Goal: Information Seeking & Learning: Learn about a topic

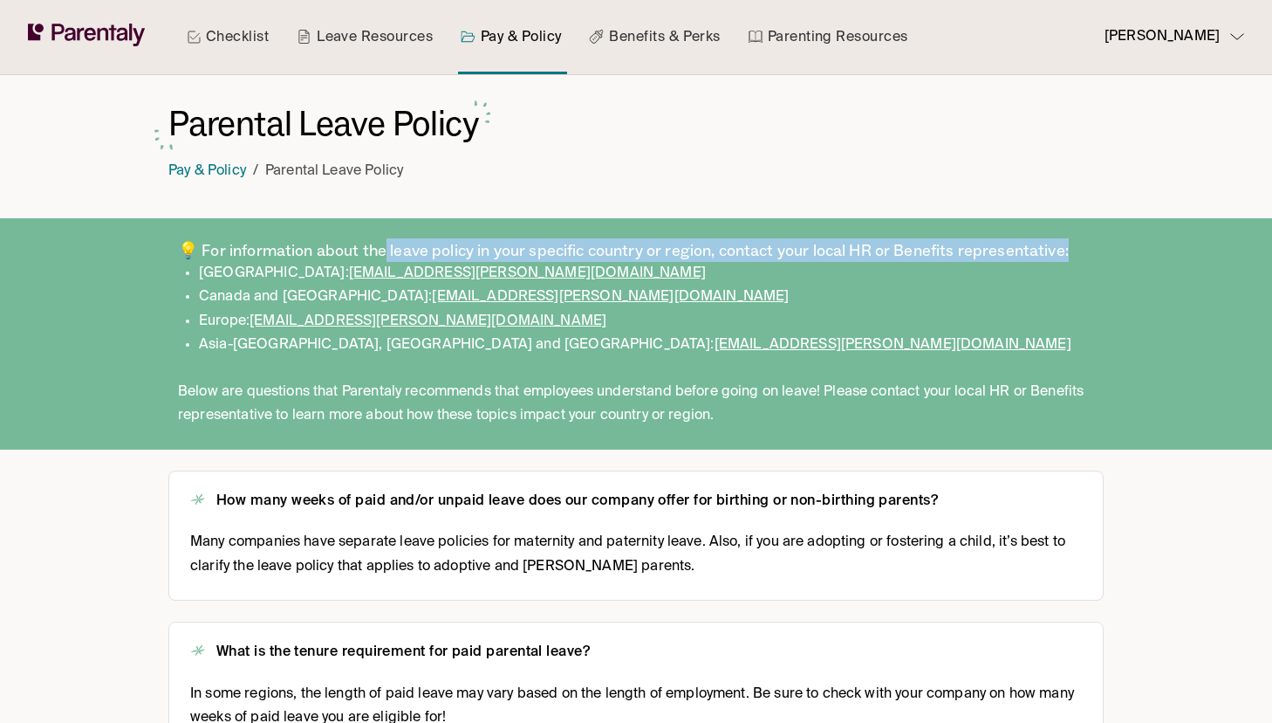
click at [388, 57] on link "Leave Resources" at bounding box center [364, 37] width 143 height 74
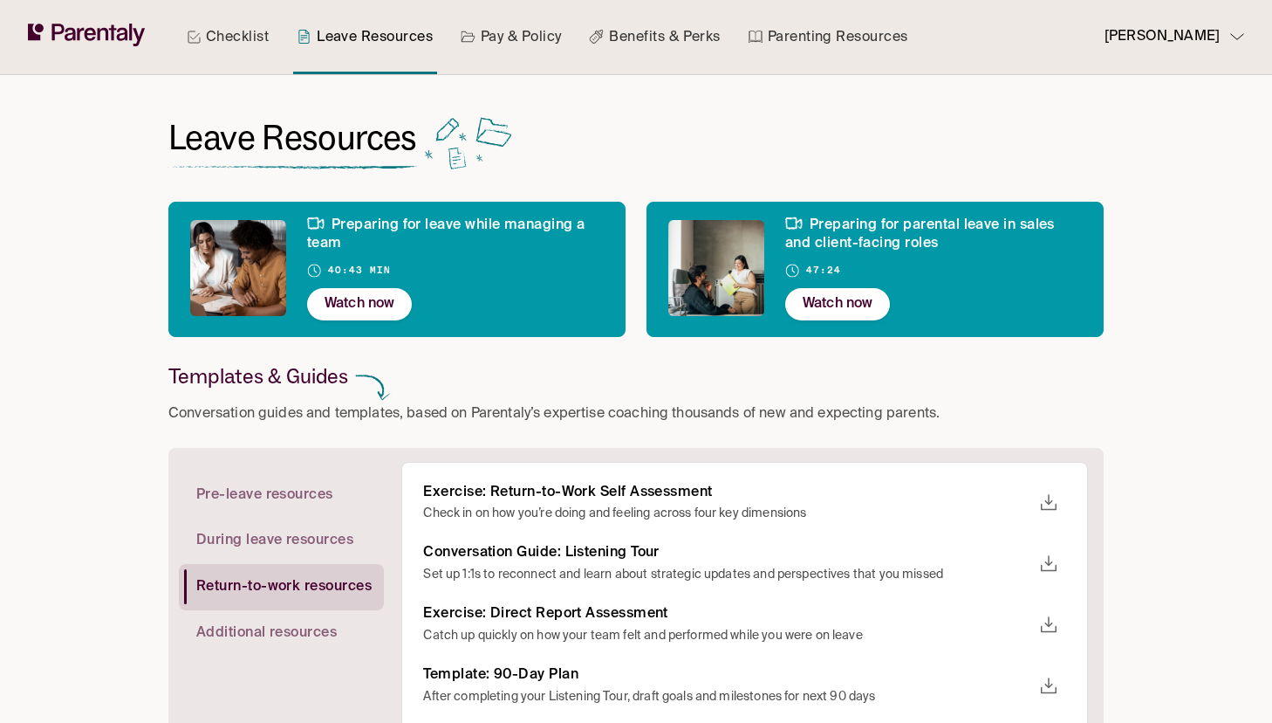
click at [486, 51] on link "Pay & Policy" at bounding box center [511, 37] width 108 height 74
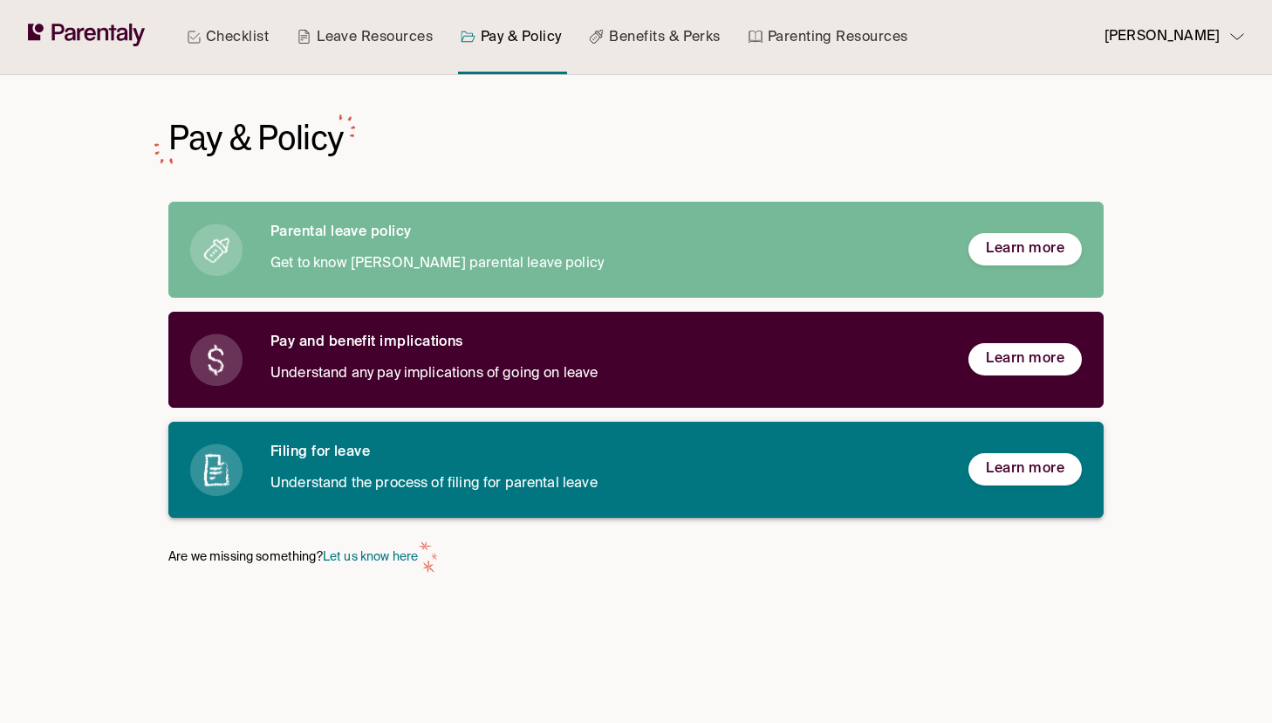
click at [358, 462] on div "Filing for leave Understand the process of filing for parental leave" at bounding box center [606, 469] width 670 height 52
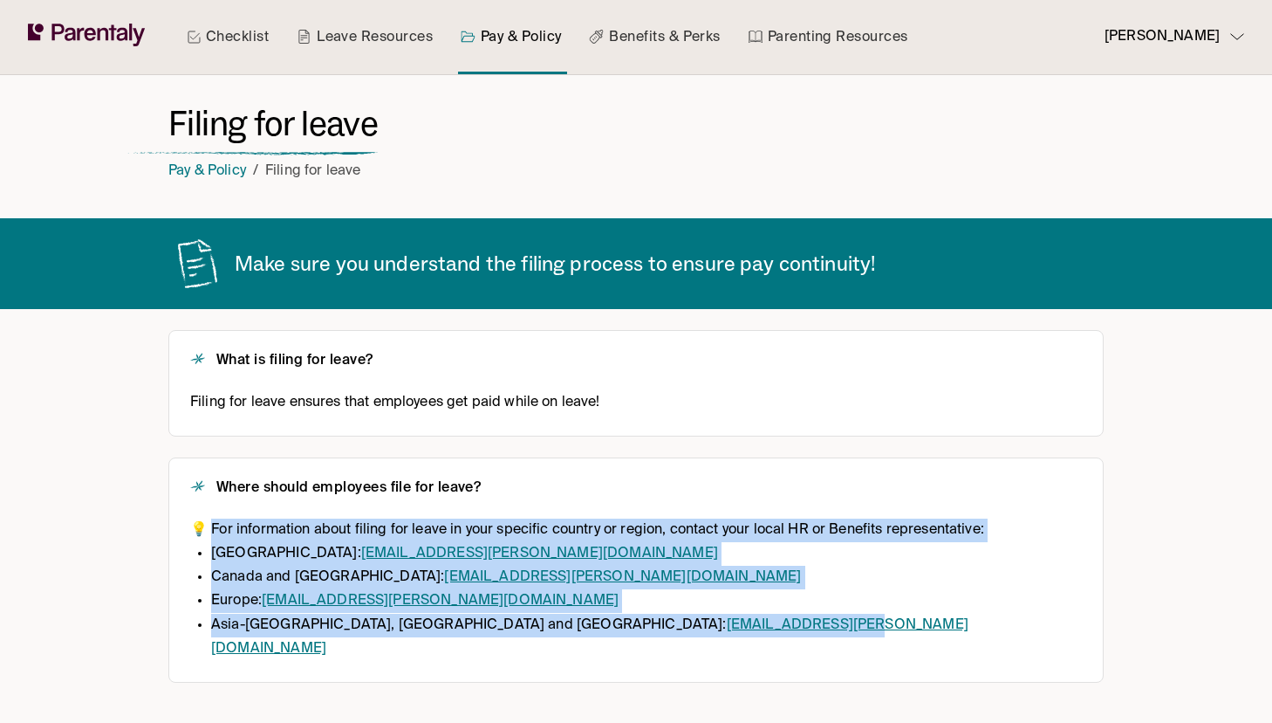
drag, startPoint x: 682, startPoint y: 629, endPoint x: 209, endPoint y: 536, distance: 482.1
click at [209, 536] on div "💡 For information about filing for leave in your specific country or region, co…" at bounding box center [636, 589] width 892 height 142
copy div "or information about filing for leave in your specific country or region, conta…"
click at [668, 45] on link "Benefits & Perks" at bounding box center [655, 37] width 138 height 74
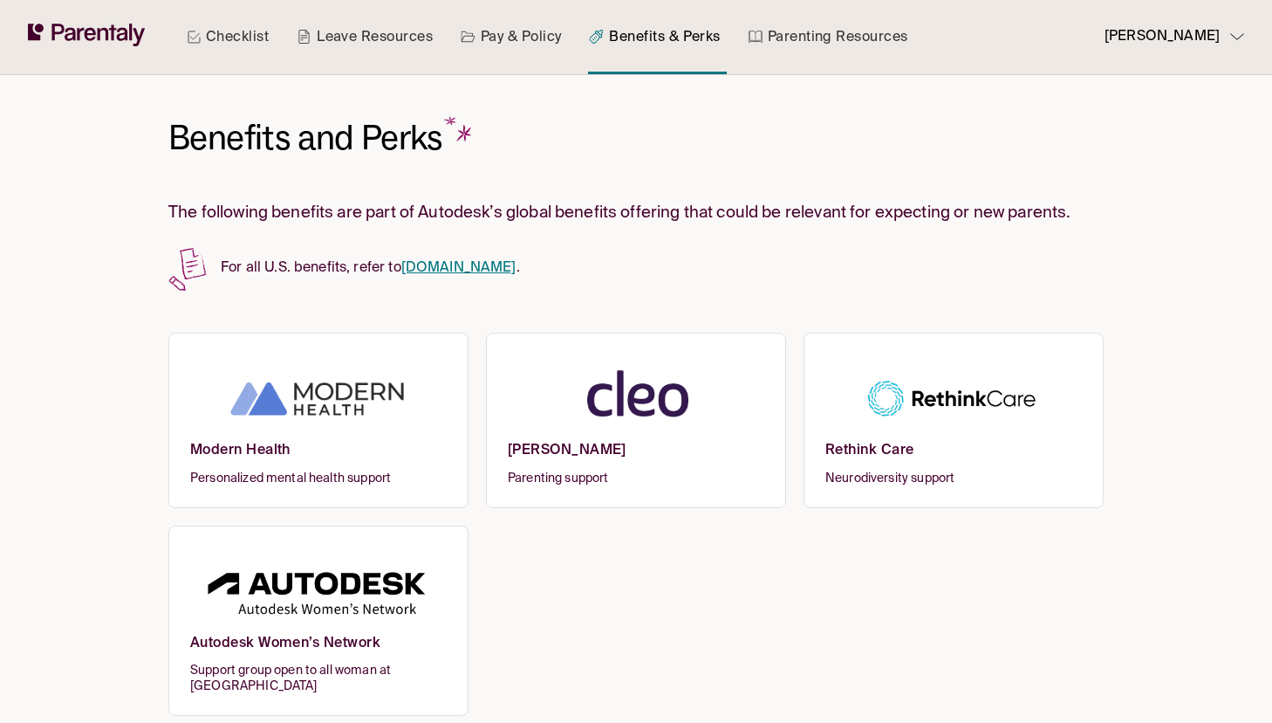
click at [1204, 45] on p "[PERSON_NAME]" at bounding box center [1162, 37] width 115 height 24
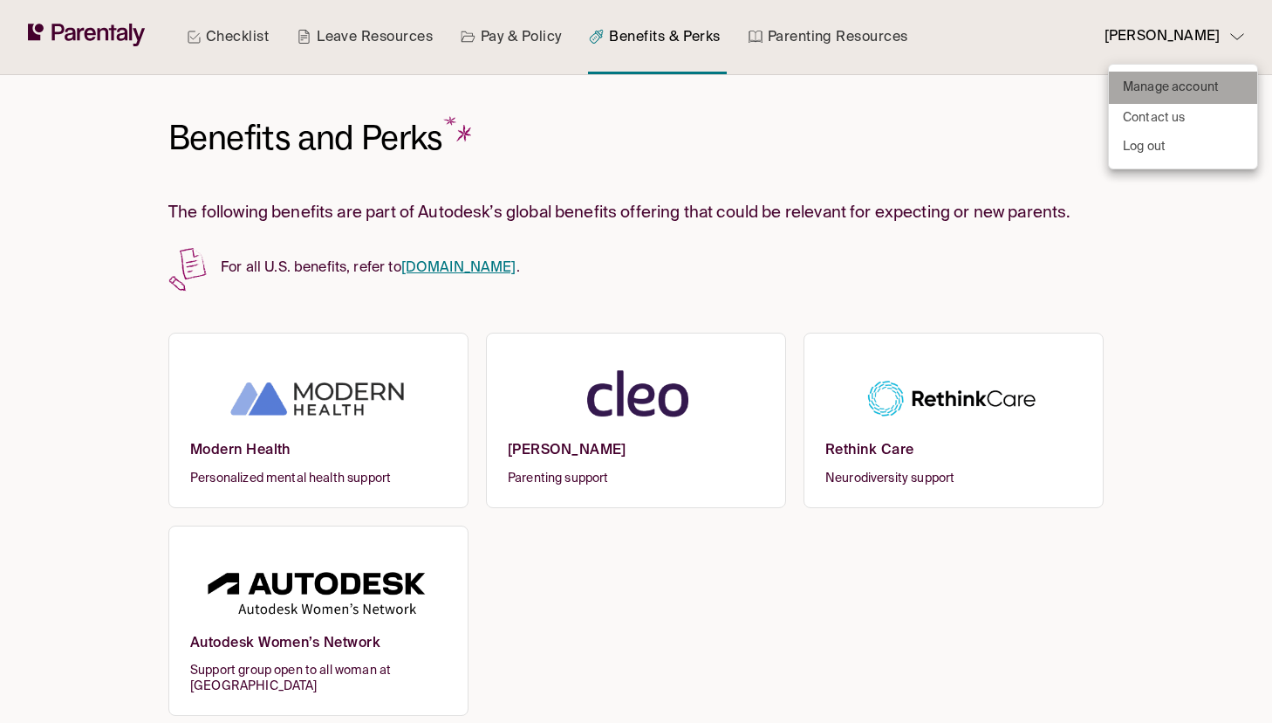
click at [1195, 88] on p "Manage account" at bounding box center [1171, 88] width 96 height 18
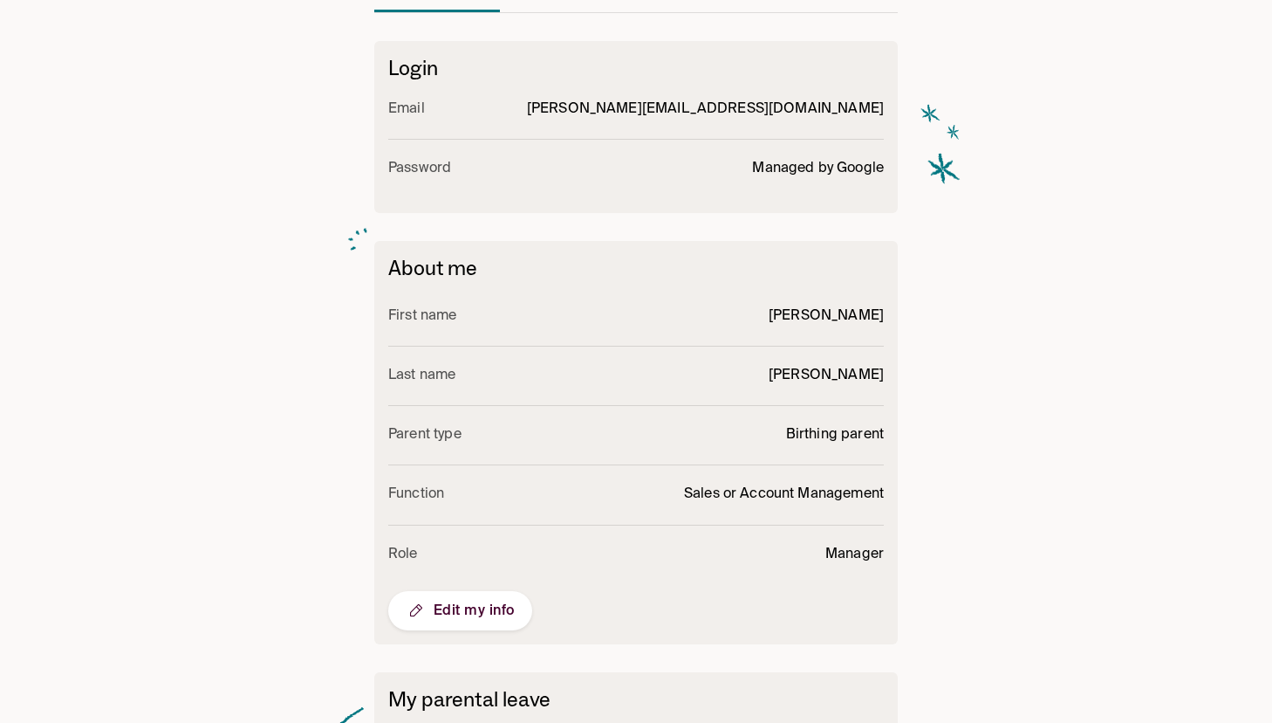
scroll to position [399, 0]
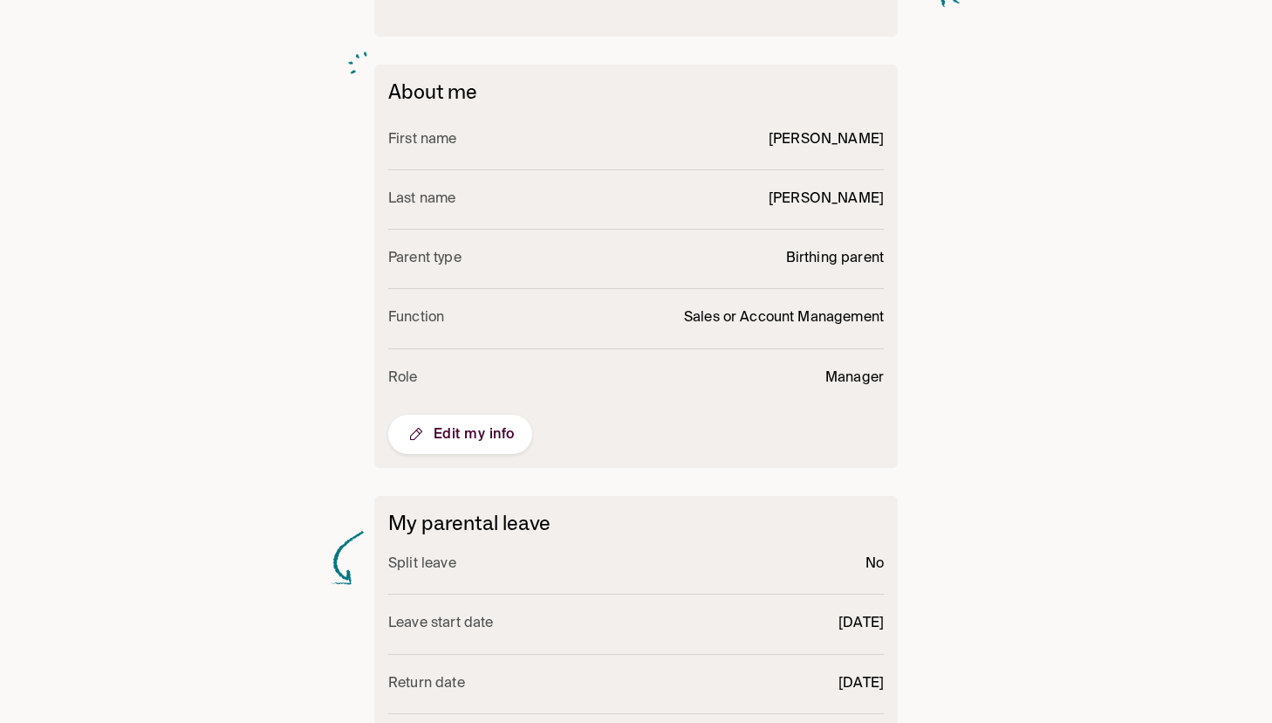
click at [480, 449] on button "Edit my info" at bounding box center [460, 434] width 144 height 39
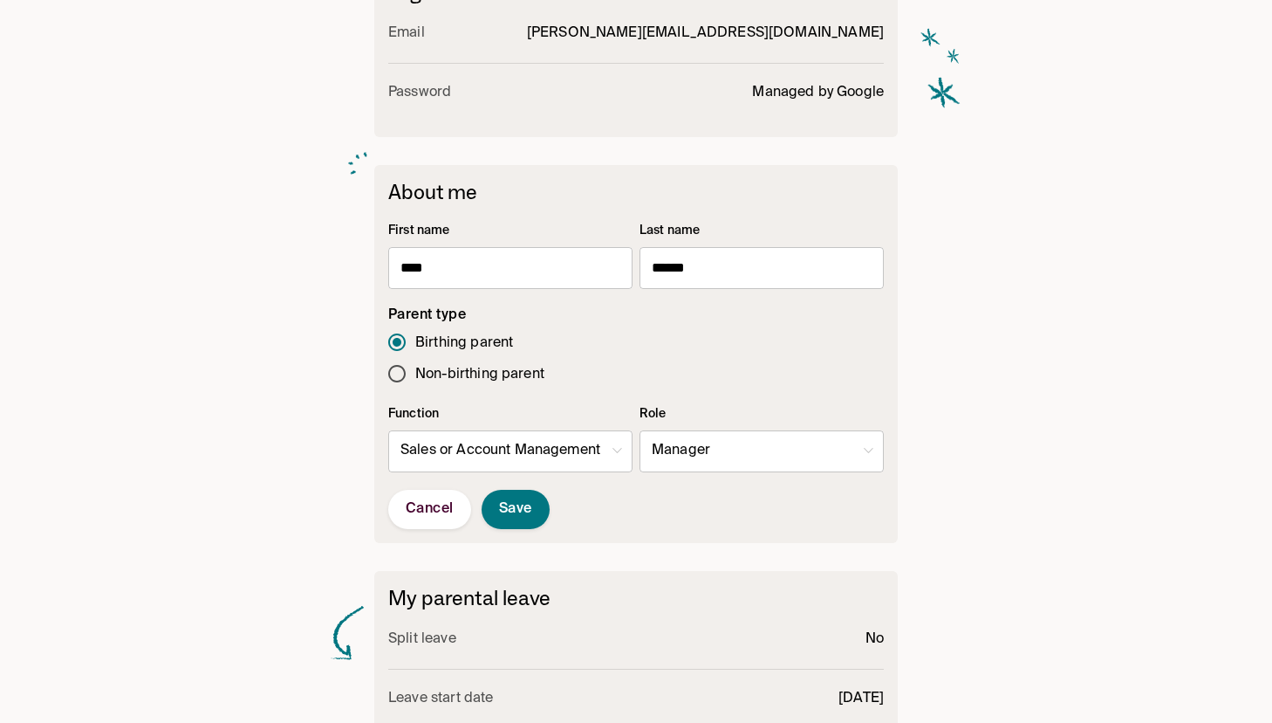
scroll to position [390, 0]
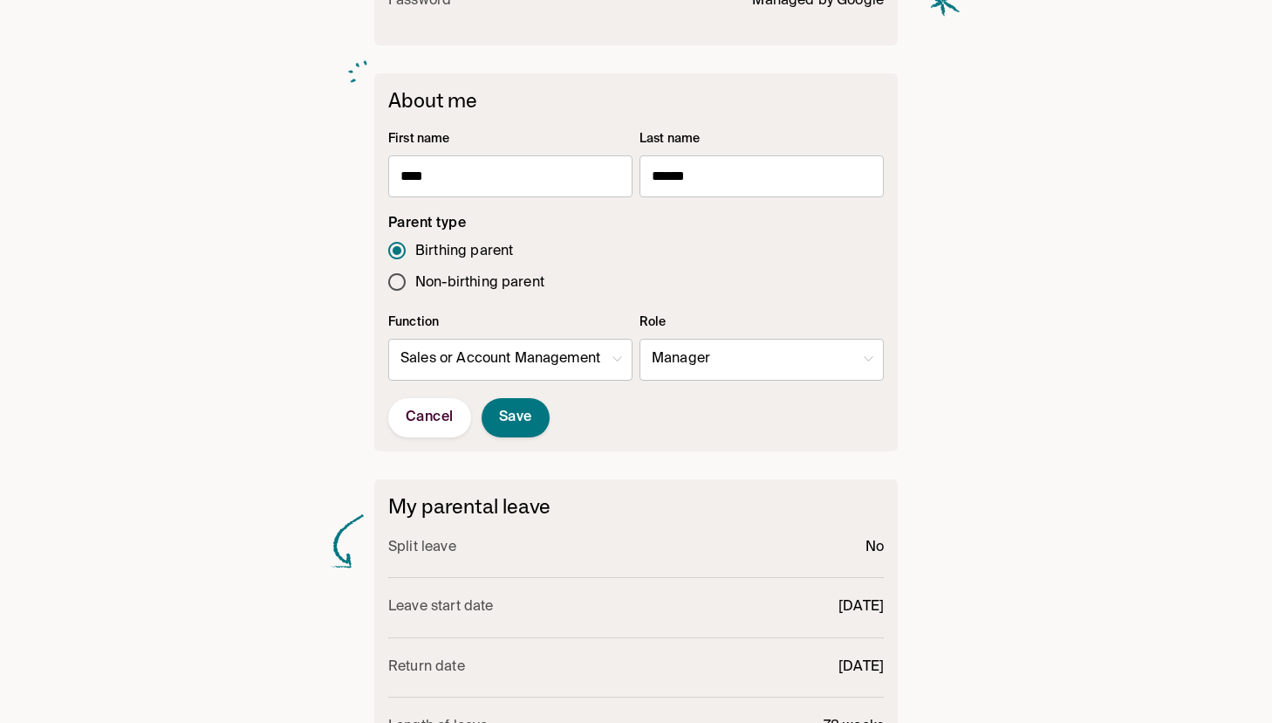
click at [313, 336] on div "Manage account Account info Notifications Login Email sara@parentaly.com Passwo…" at bounding box center [636, 264] width 970 height 1159
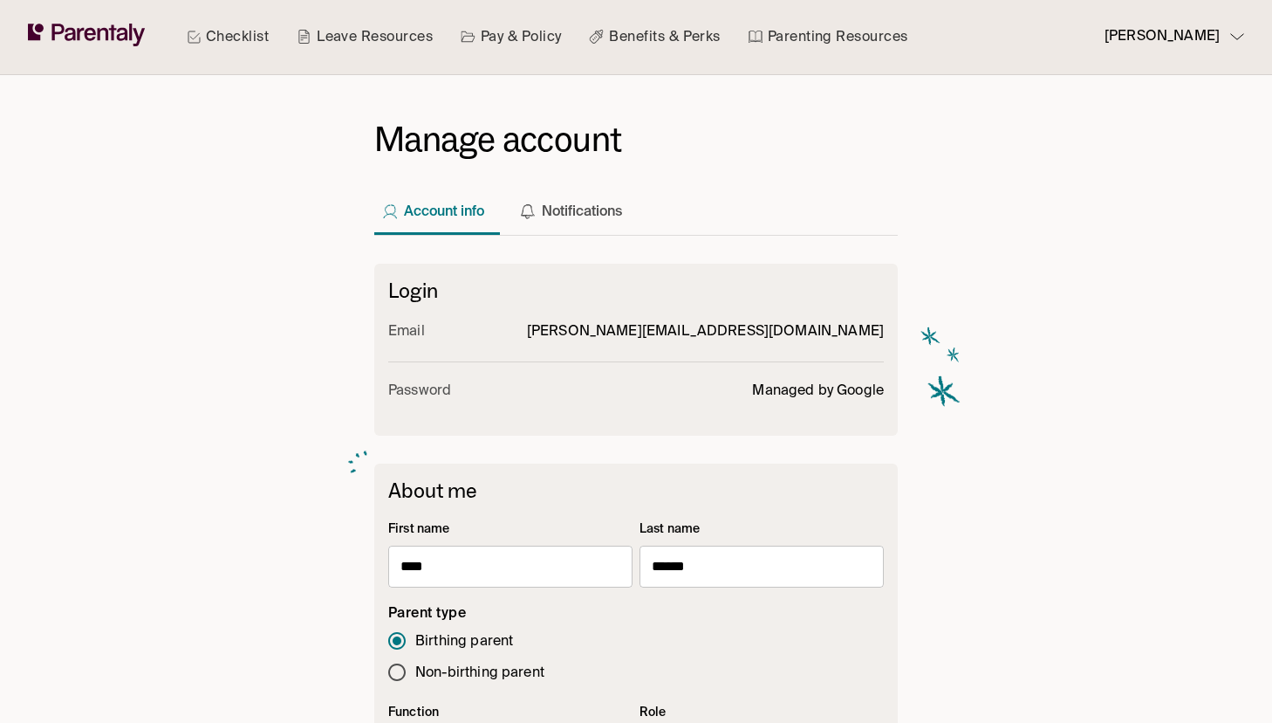
click at [819, 34] on link "Parenting Resources" at bounding box center [828, 37] width 167 height 74
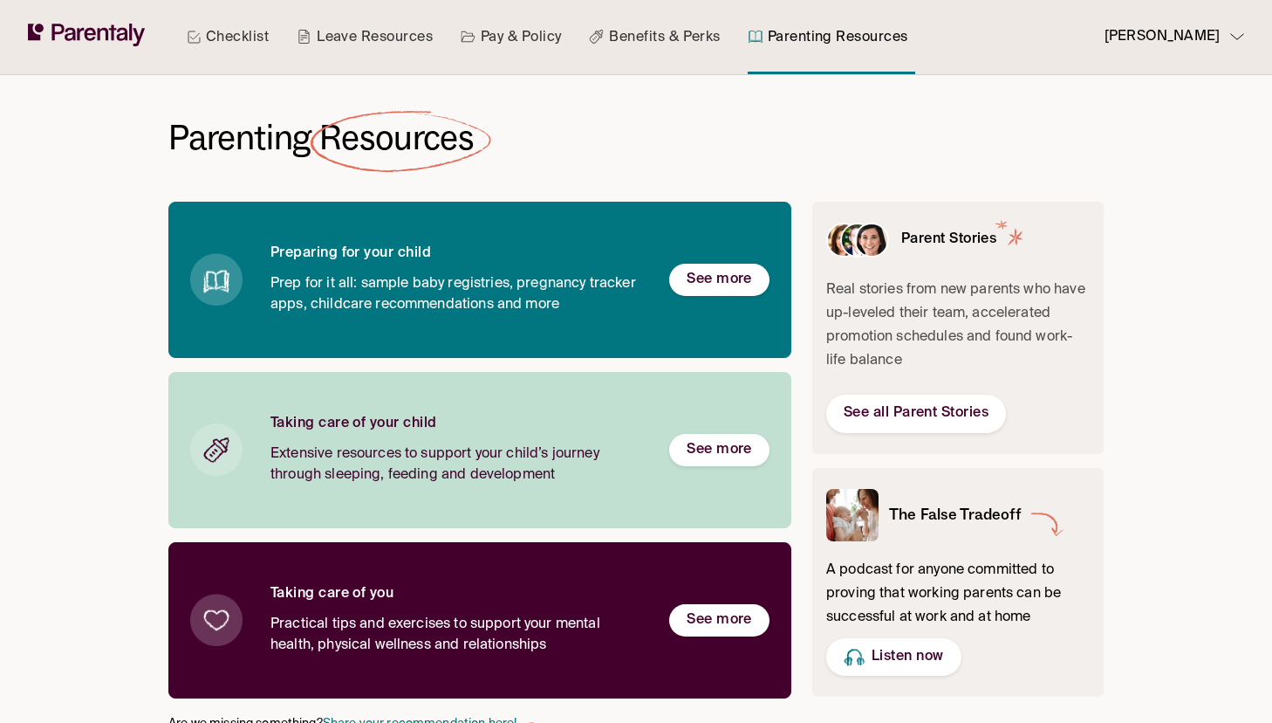
drag, startPoint x: 617, startPoint y: 55, endPoint x: 618, endPoint y: 45, distance: 9.6
click at [618, 55] on link "Benefits & Perks" at bounding box center [655, 37] width 138 height 74
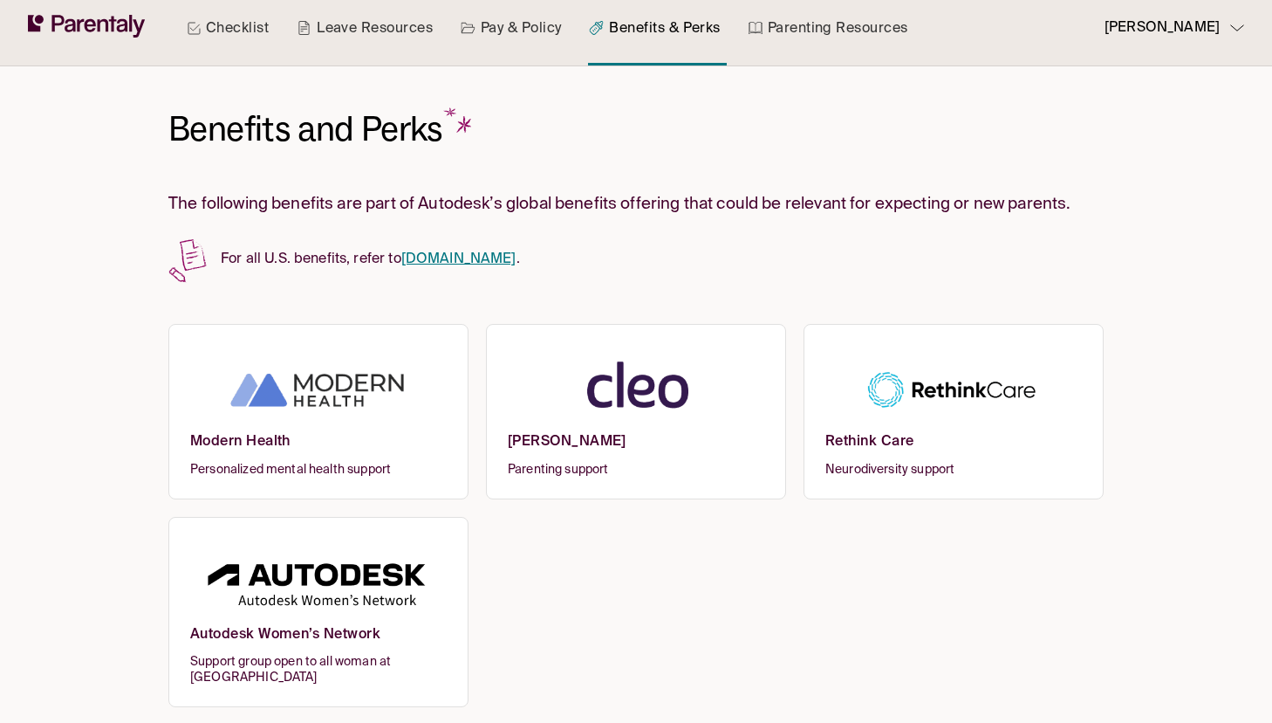
scroll to position [19, 0]
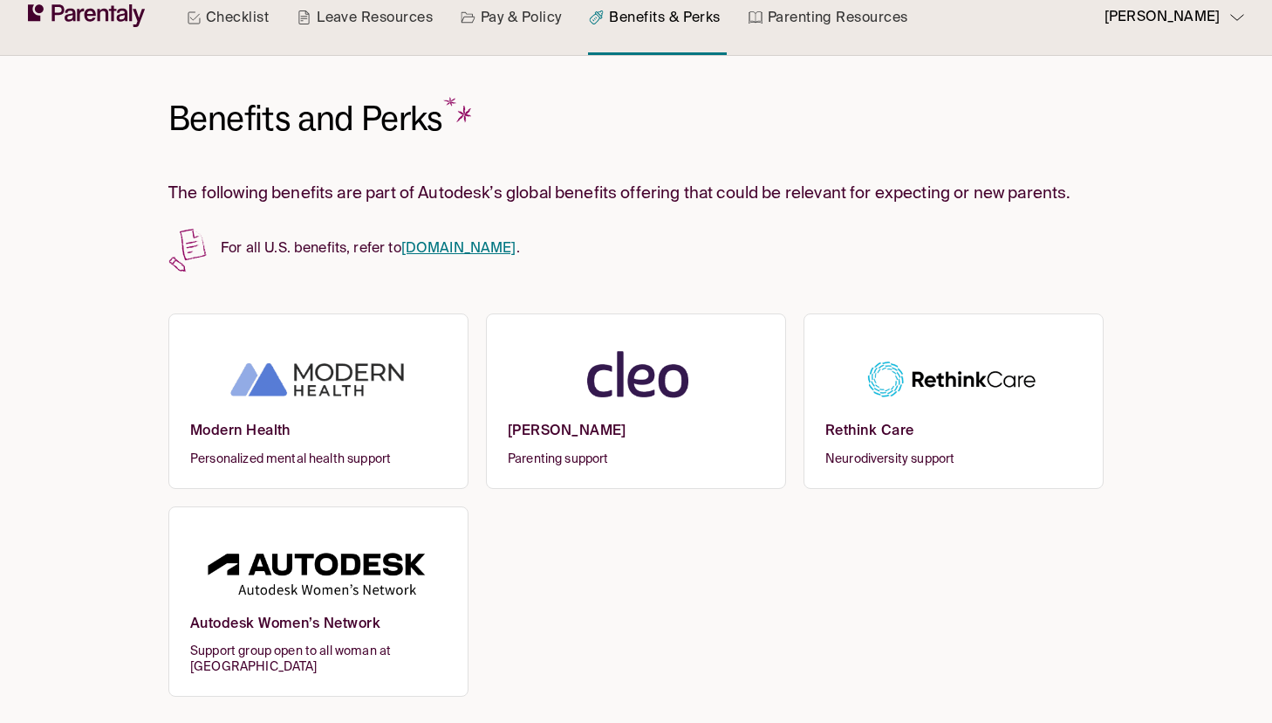
click at [373, 195] on h3 "The following benefits are part of Autodesk’s global benefits offering that cou…" at bounding box center [635, 194] width 935 height 24
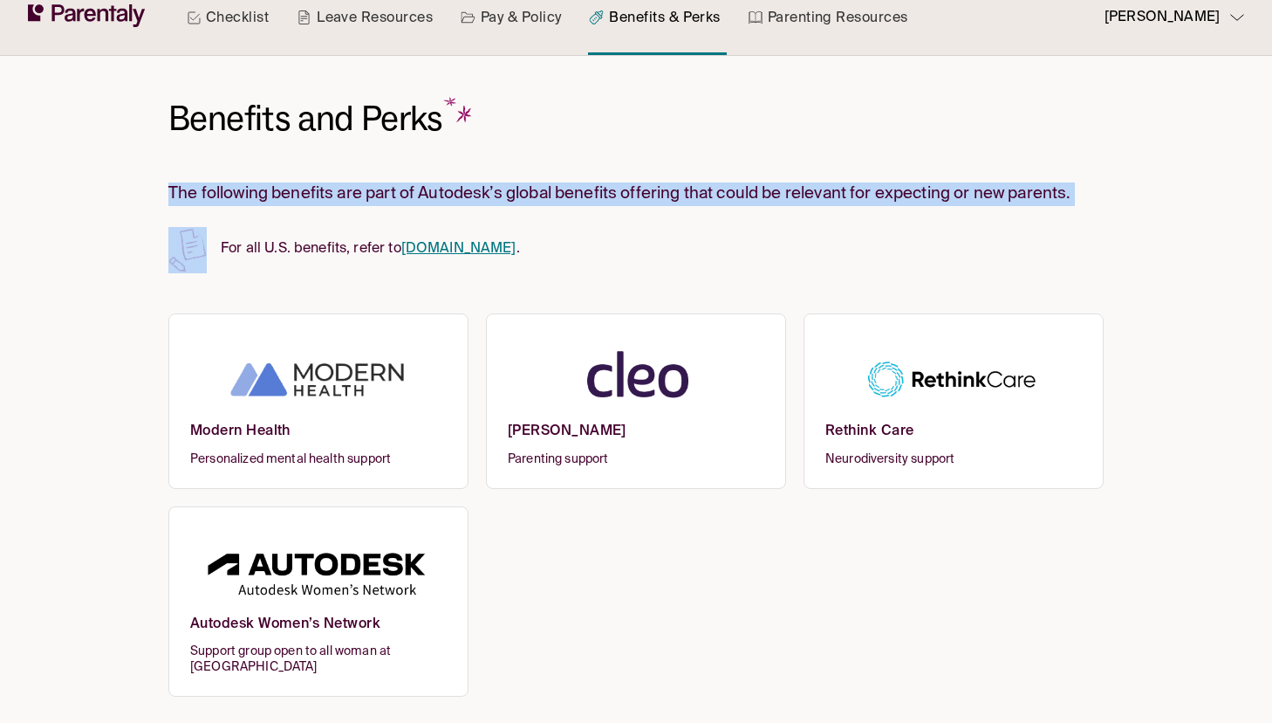
click at [373, 195] on h3 "The following benefits are part of Autodesk’s global benefits offering that cou…" at bounding box center [635, 194] width 935 height 24
copy h3 "The following benefits are part of Autodesk’s global benefits offering that cou…"
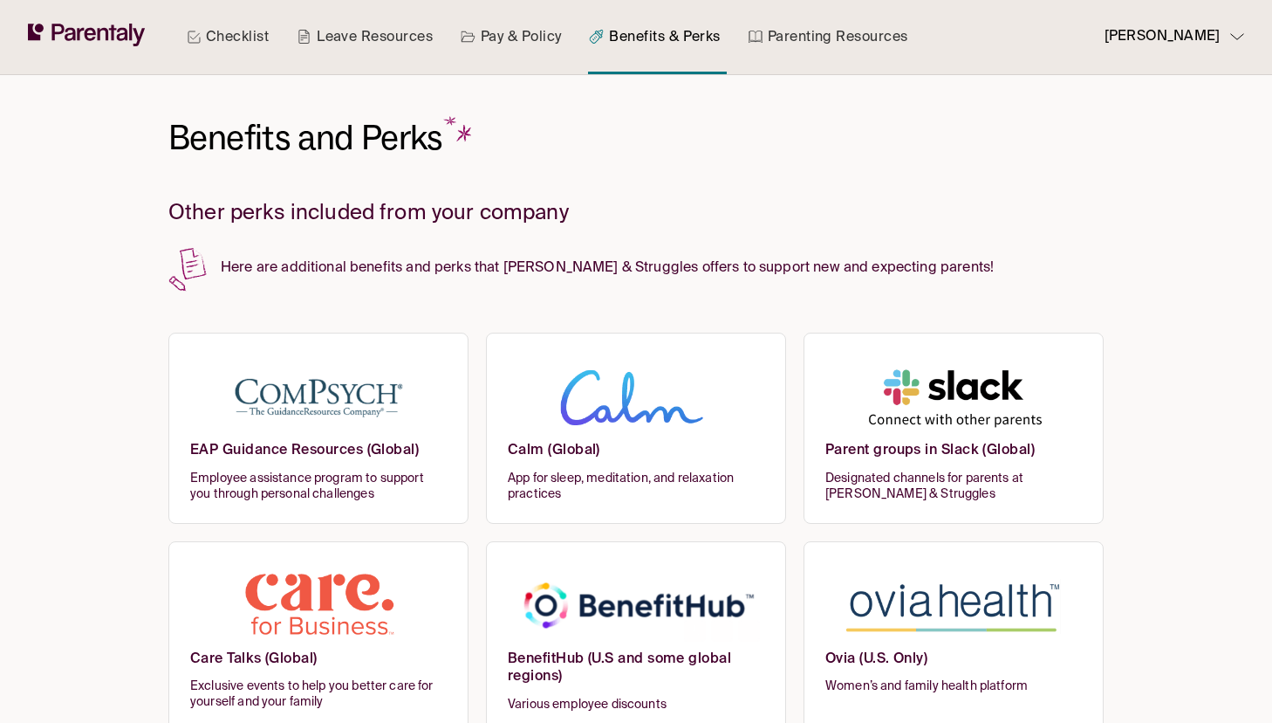
click at [394, 263] on p "Here are additional benefits and perks that [PERSON_NAME] & Struggles offers to…" at bounding box center [635, 263] width 935 height 34
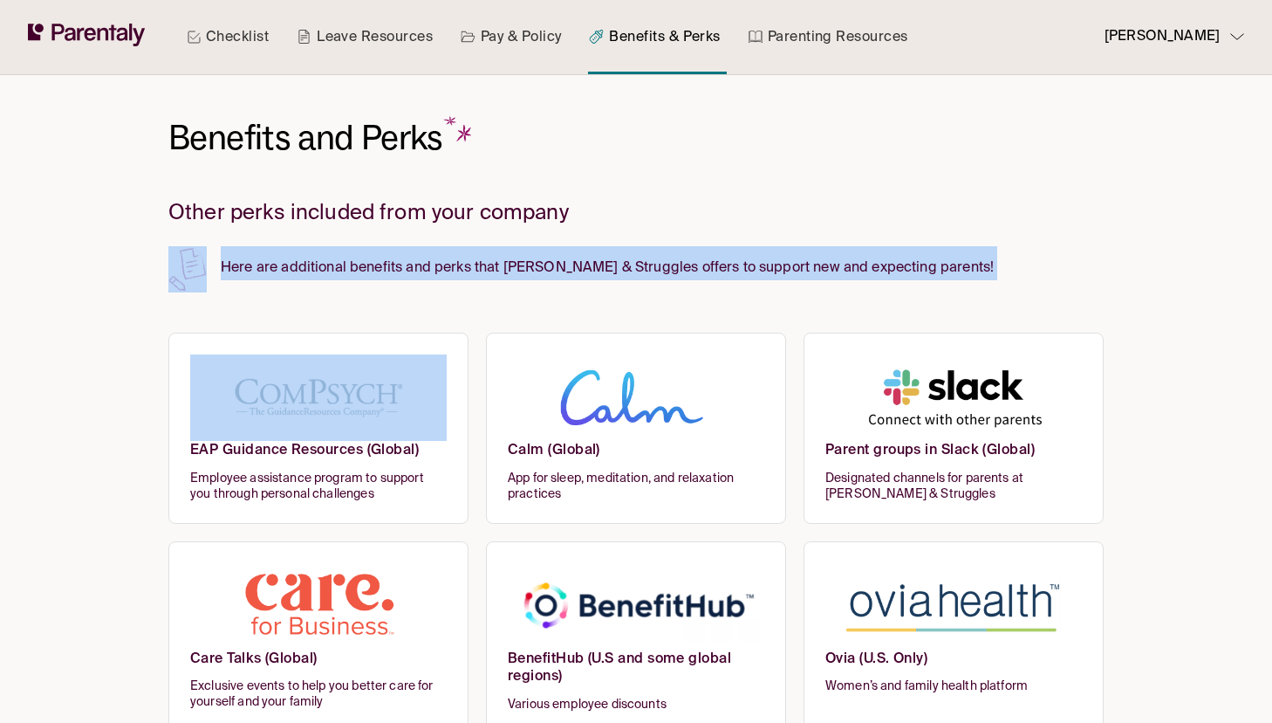
click at [394, 263] on p "Here are additional benefits and perks that [PERSON_NAME] & Struggles offers to…" at bounding box center [635, 263] width 935 height 34
click at [401, 263] on p "Here are additional benefits and perks that [PERSON_NAME] & Struggles offers to…" at bounding box center [635, 263] width 935 height 34
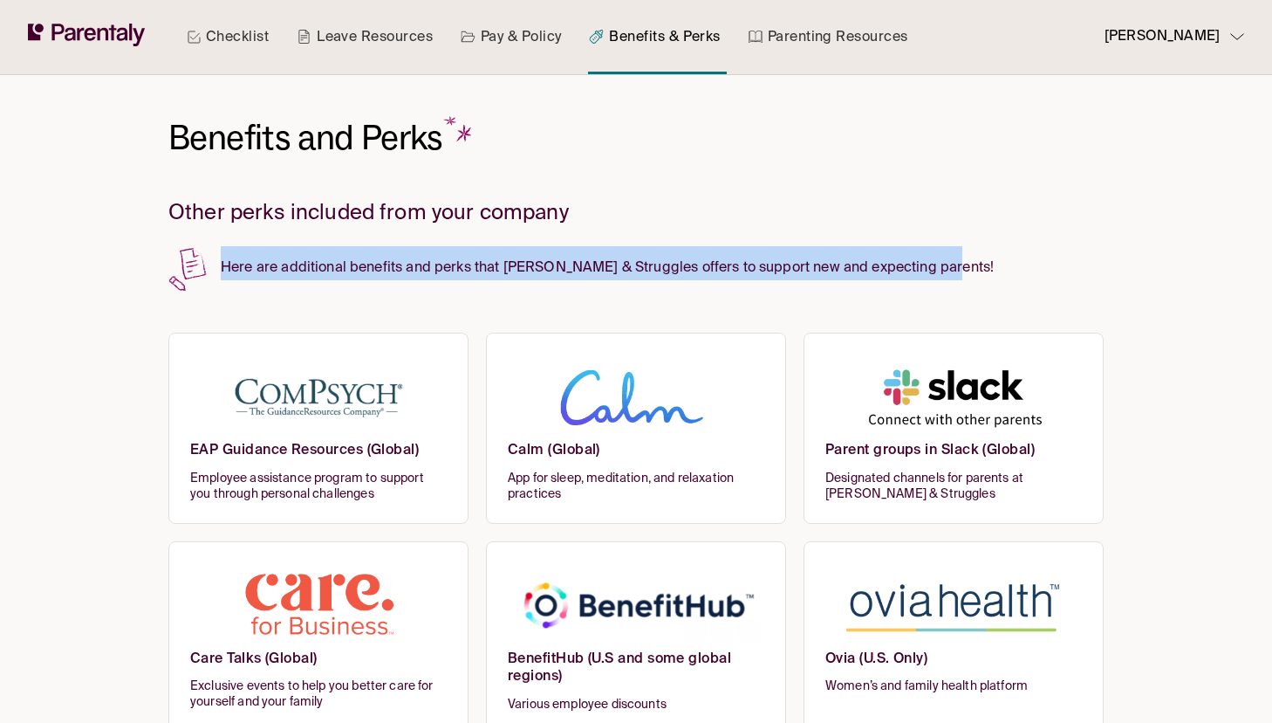
drag, startPoint x: 942, startPoint y: 264, endPoint x: 219, endPoint y: 264, distance: 723.4
click at [219, 264] on p "Here are additional benefits and perks that [PERSON_NAME] & Struggles offers to…" at bounding box center [635, 263] width 935 height 34
copy p "Here are additional benefits and perks that [PERSON_NAME] & Struggles offers to…"
